Goal: Find specific page/section

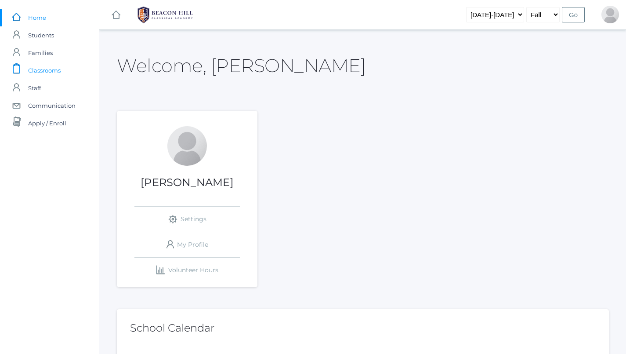
click at [59, 72] on span "Classrooms" at bounding box center [44, 71] width 33 height 18
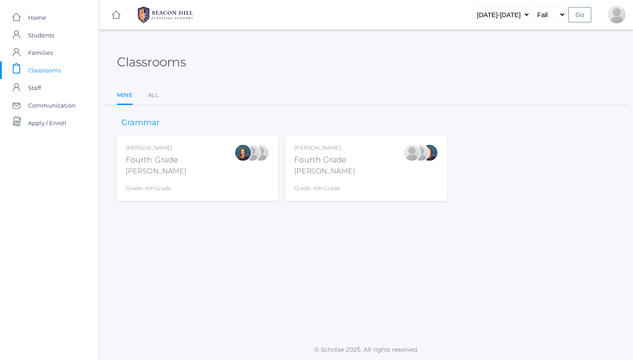
click at [322, 141] on div "Lydia Chaffin Fourth Grade Chaffin Grade: 4th Grade 04LA" at bounding box center [365, 168] width 161 height 66
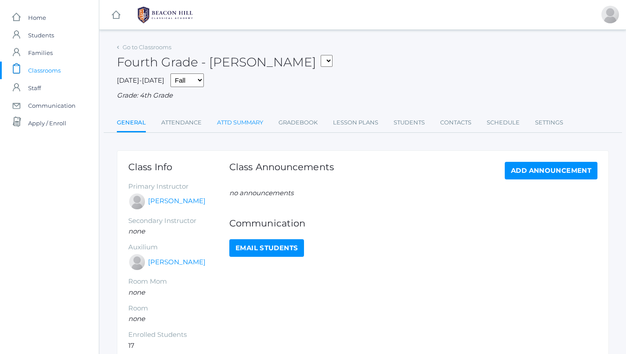
click at [241, 114] on link "Attd Summary" at bounding box center [240, 123] width 46 height 18
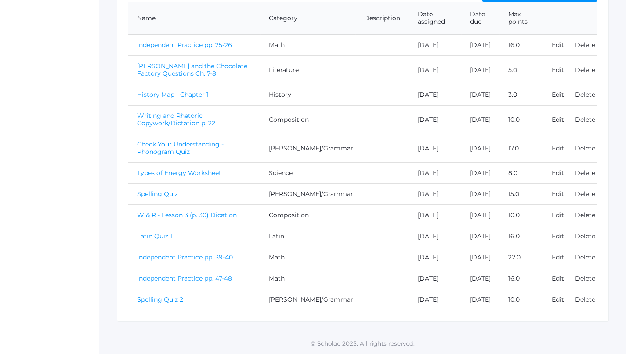
scroll to position [272, 0]
